Goal: Obtain resource: Download file/media

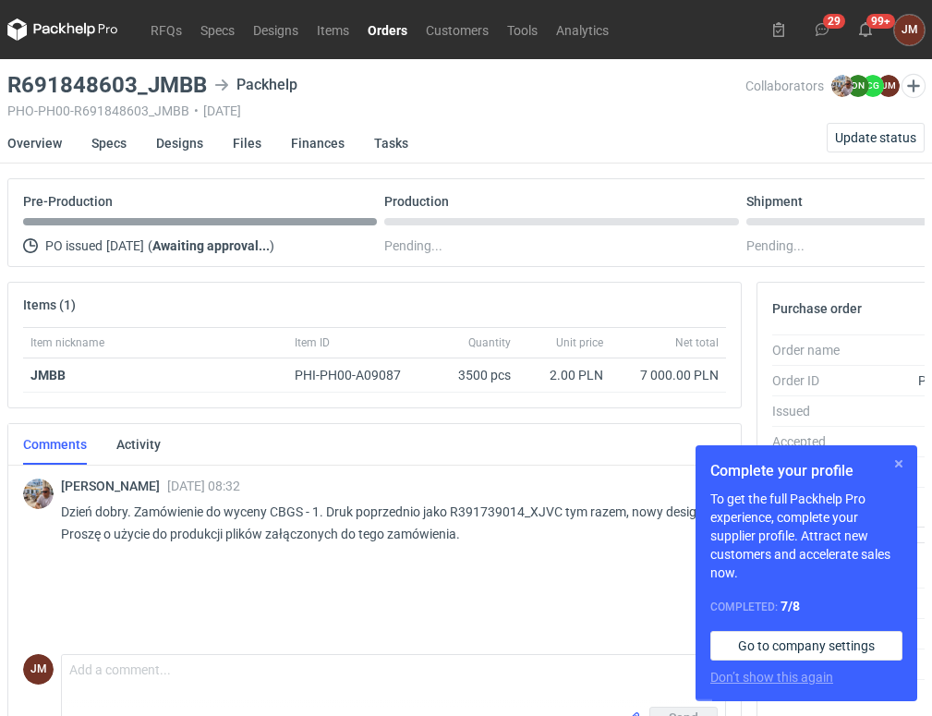
click at [897, 465] on button "button" at bounding box center [898, 463] width 22 height 22
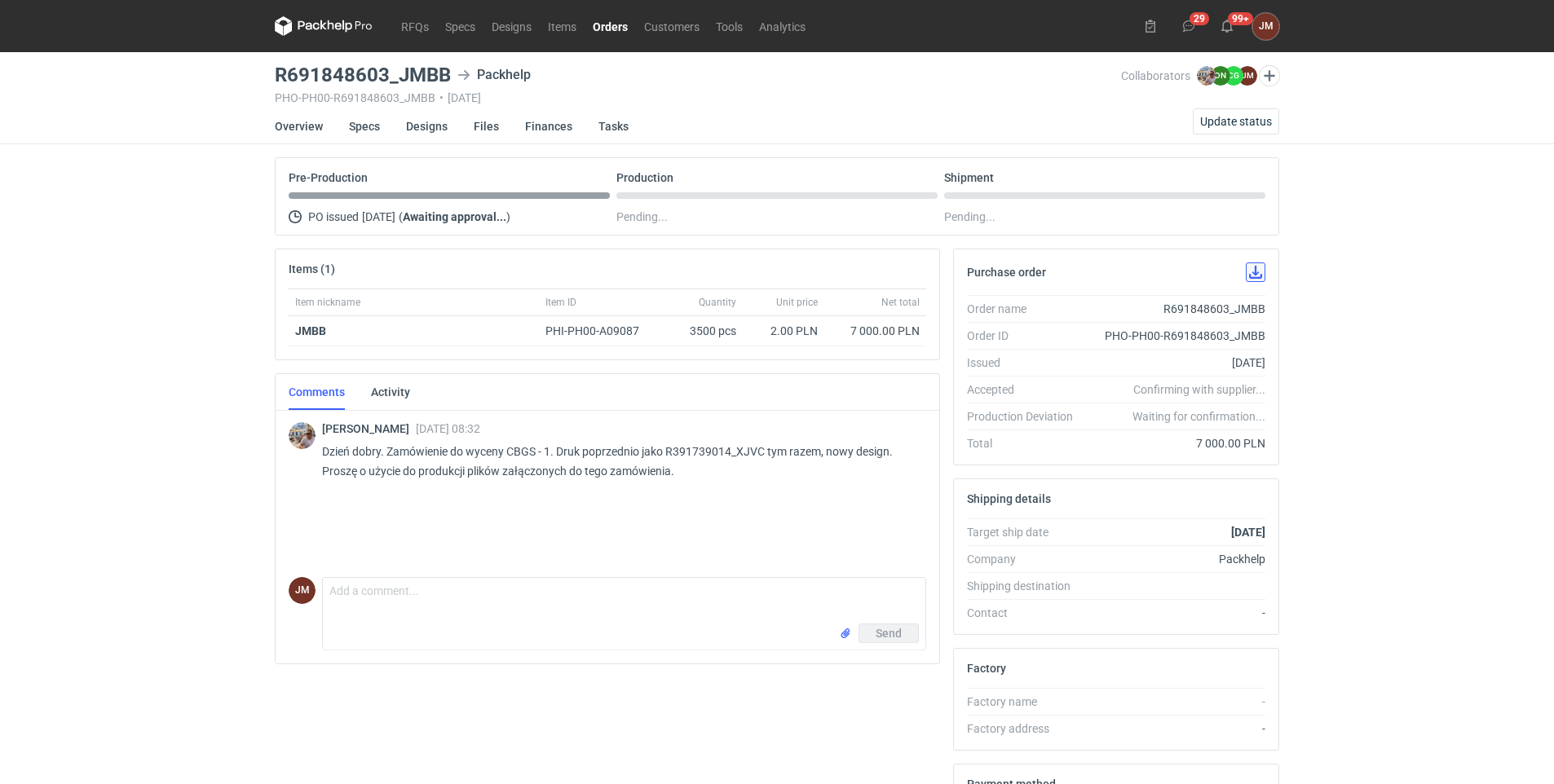
click at [822, 268] on button "button" at bounding box center [1256, 272] width 19 height 19
click at [429, 124] on link "Designs" at bounding box center [426, 126] width 41 height 36
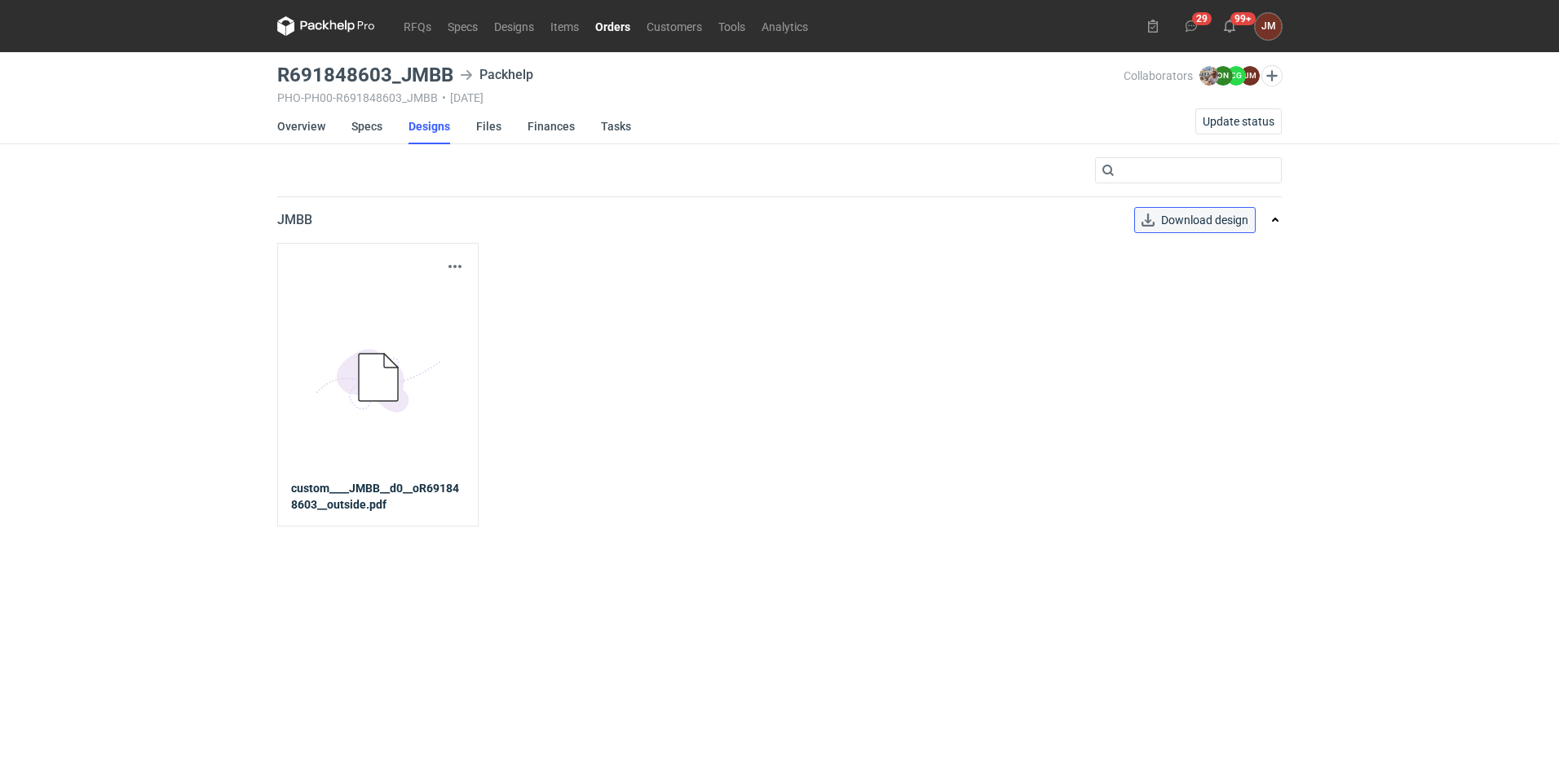
click at [822, 216] on span "Download design" at bounding box center [1205, 220] width 87 height 11
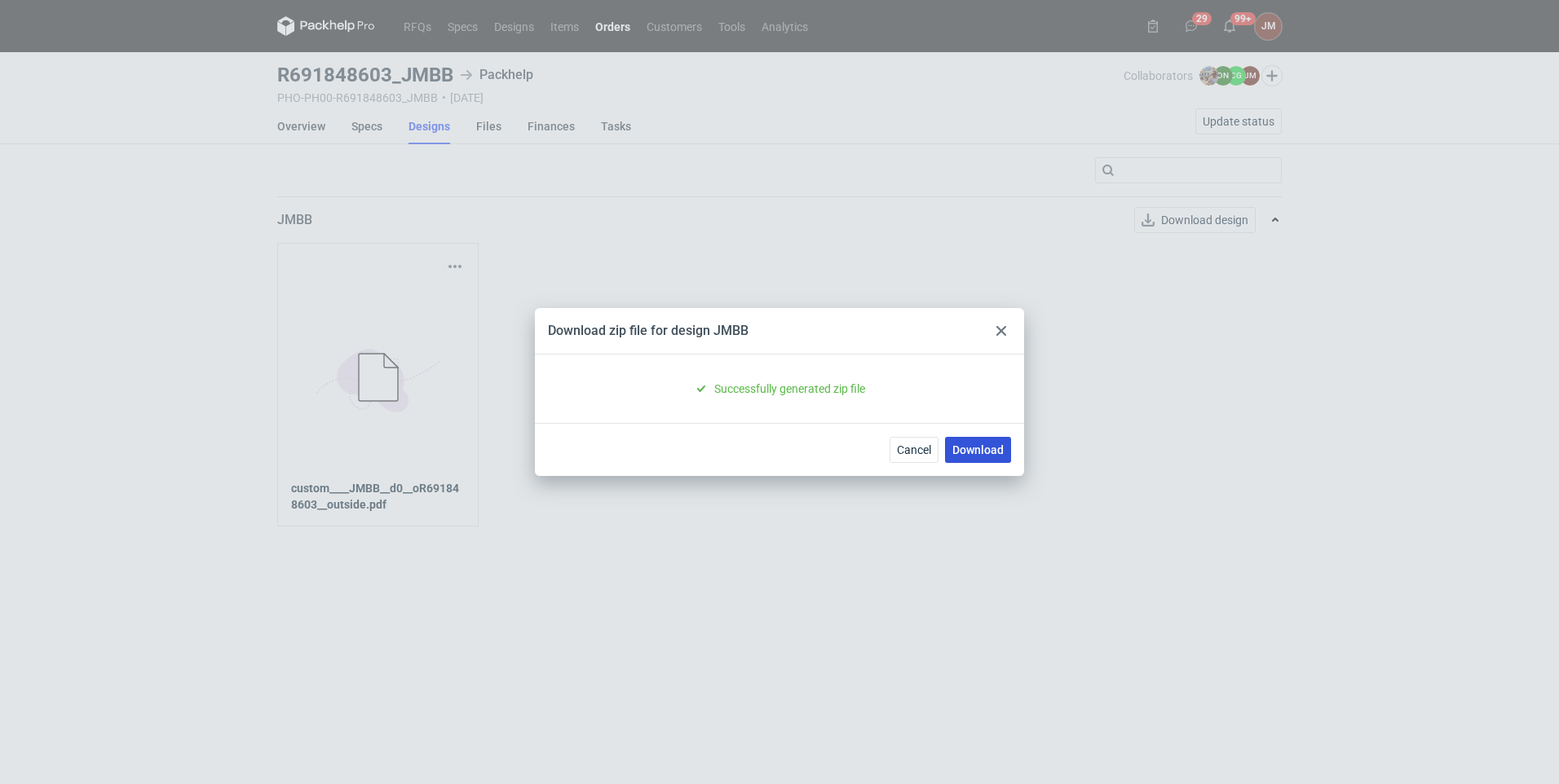
click at [822, 444] on link "Download" at bounding box center [978, 450] width 66 height 26
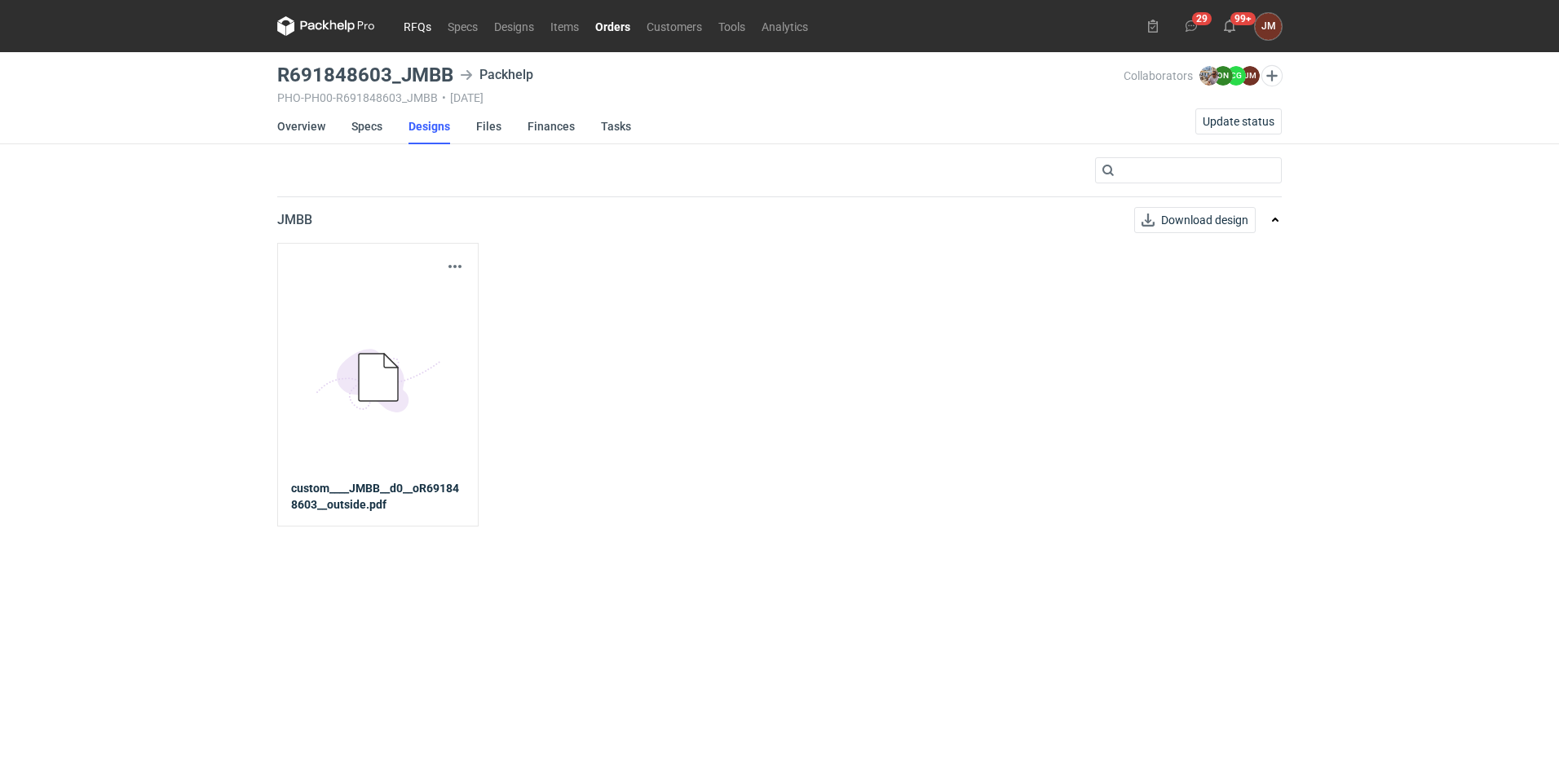
click at [430, 22] on link "RFQs" at bounding box center [418, 26] width 44 height 19
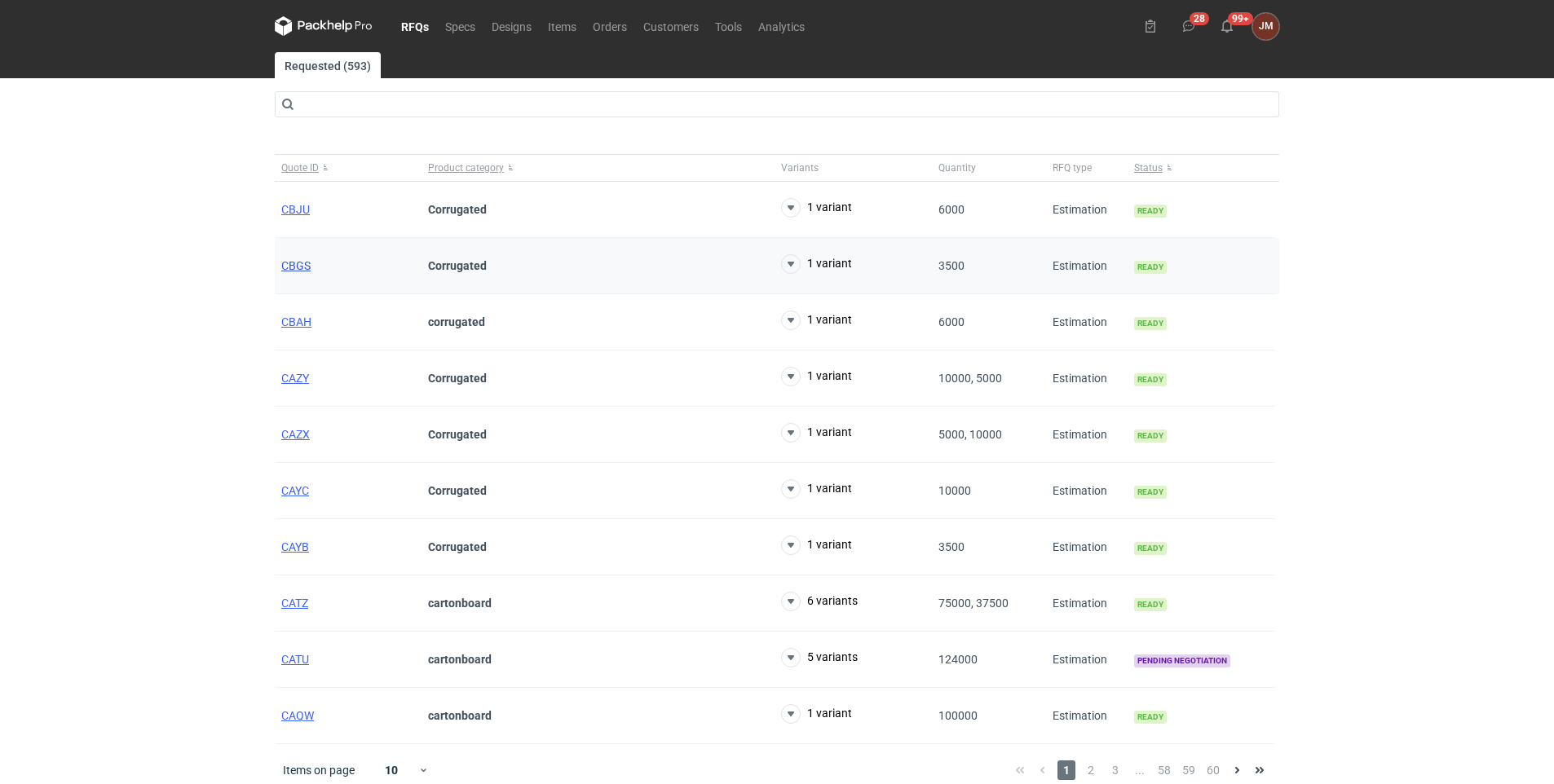
click at [292, 262] on span "CBGS" at bounding box center [296, 266] width 29 height 13
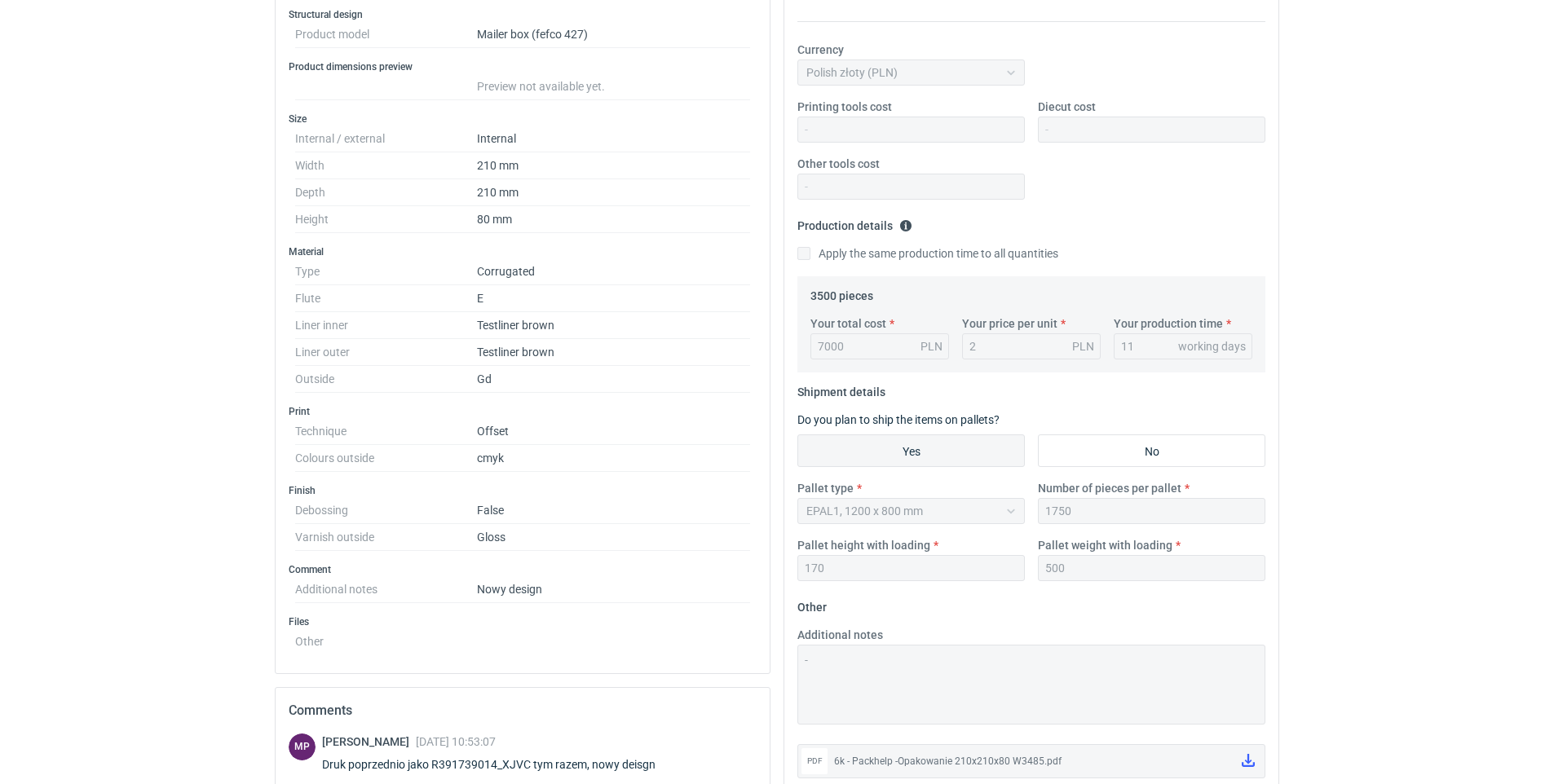
scroll to position [313, 0]
